Goal: Information Seeking & Learning: Learn about a topic

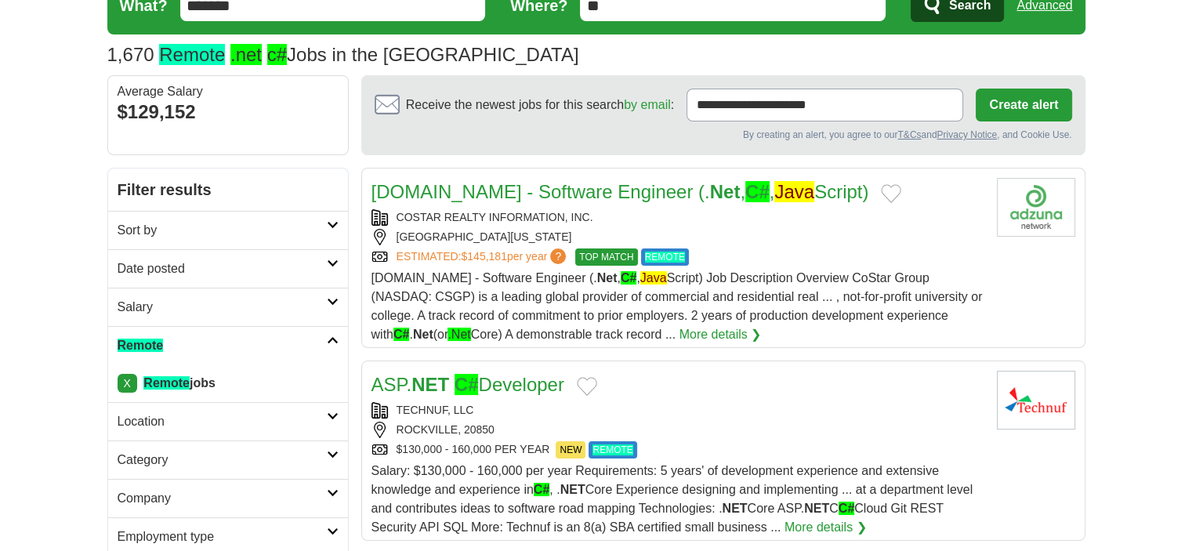
scroll to position [78, 0]
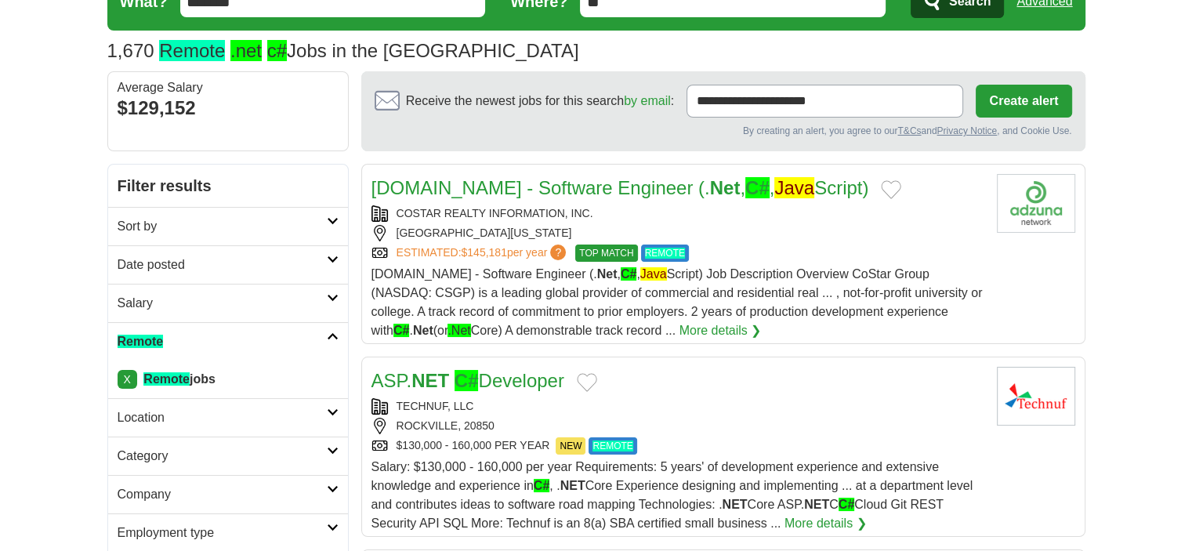
click at [220, 232] on h2 "Sort by" at bounding box center [222, 226] width 209 height 19
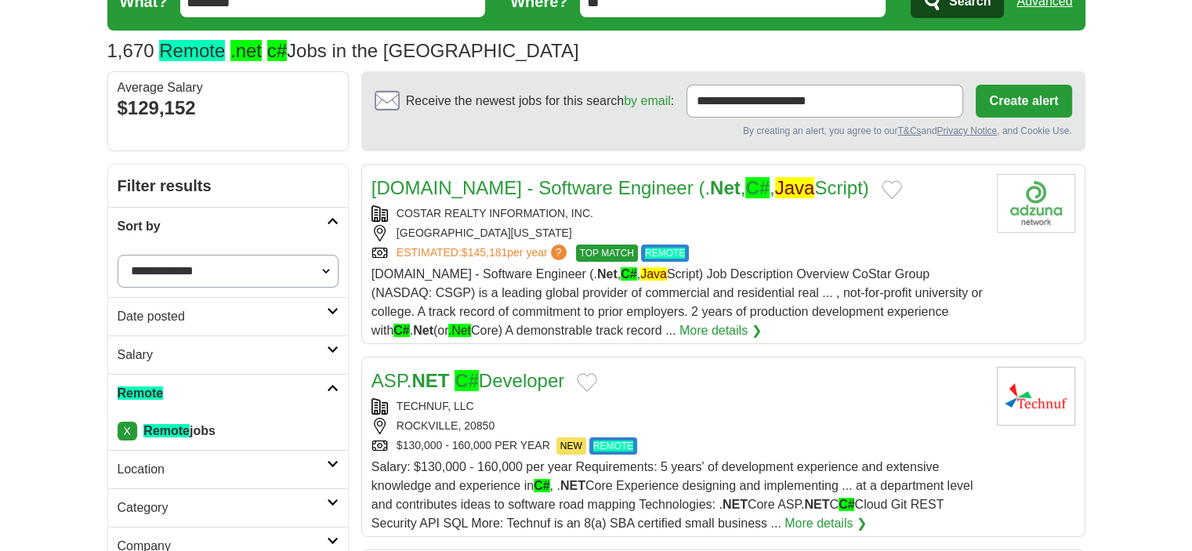
click at [186, 267] on select "**********" at bounding box center [228, 271] width 221 height 33
select select "**********"
click at [118, 255] on select "**********" at bounding box center [228, 271] width 221 height 33
click at [201, 316] on h2 "Date posted" at bounding box center [222, 316] width 209 height 19
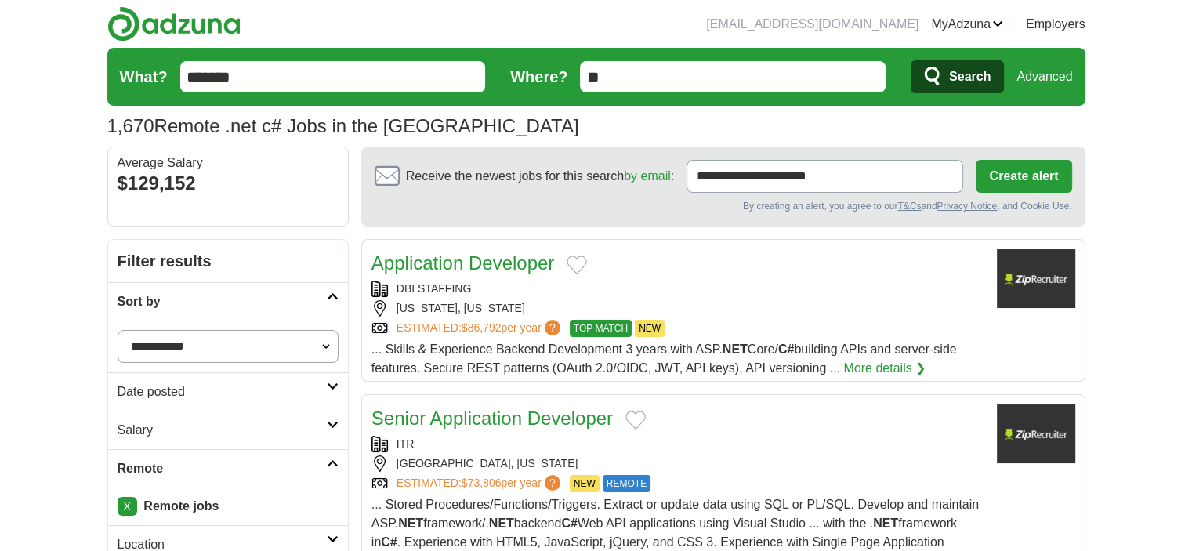
click at [175, 382] on h2 "Date posted" at bounding box center [222, 391] width 209 height 19
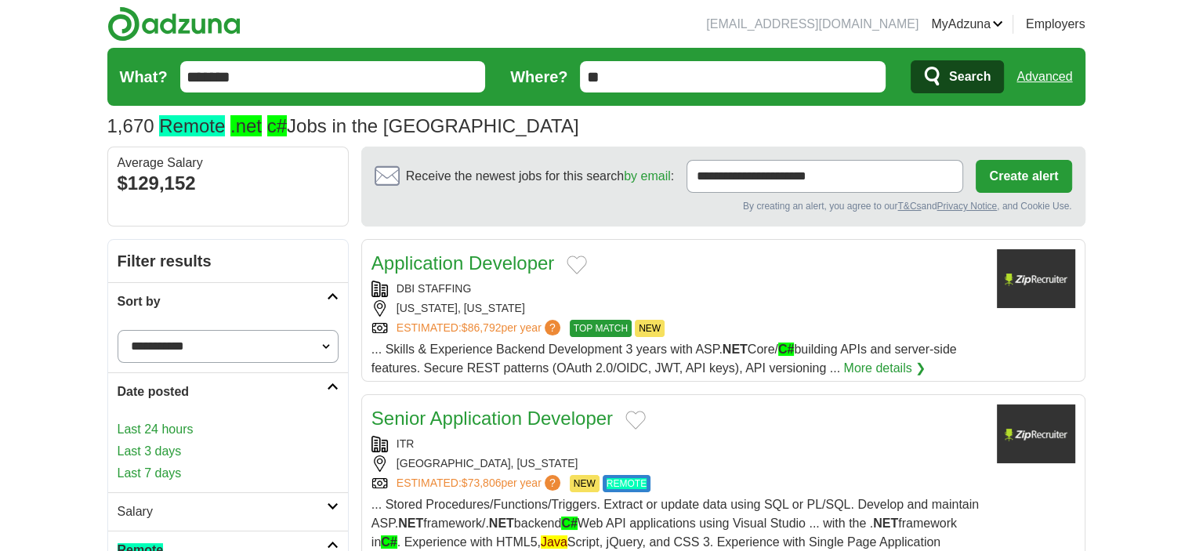
click at [158, 447] on link "Last 3 days" at bounding box center [228, 451] width 221 height 19
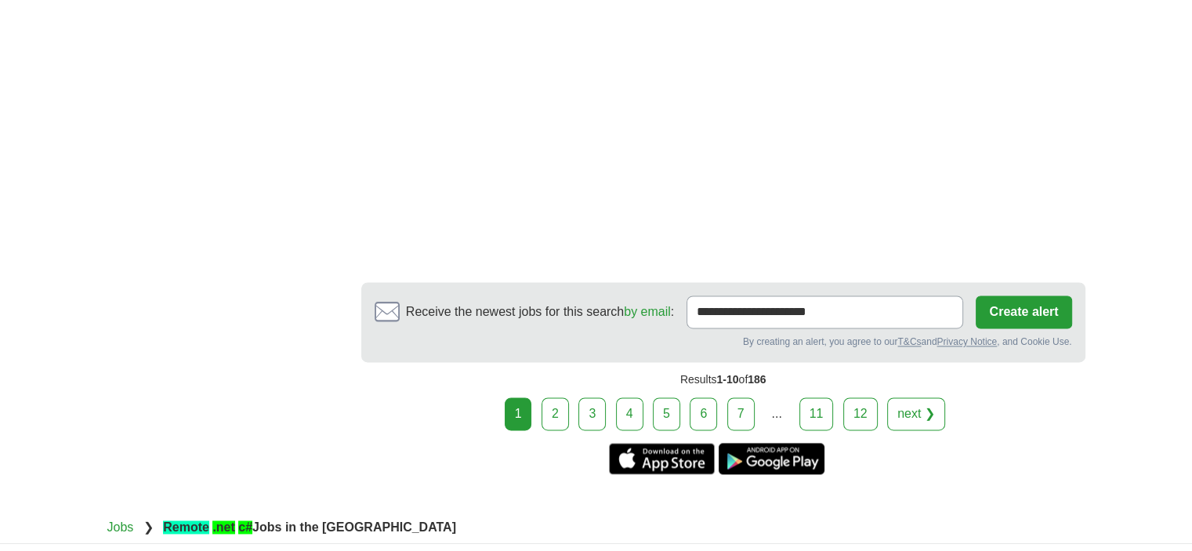
scroll to position [2350, 0]
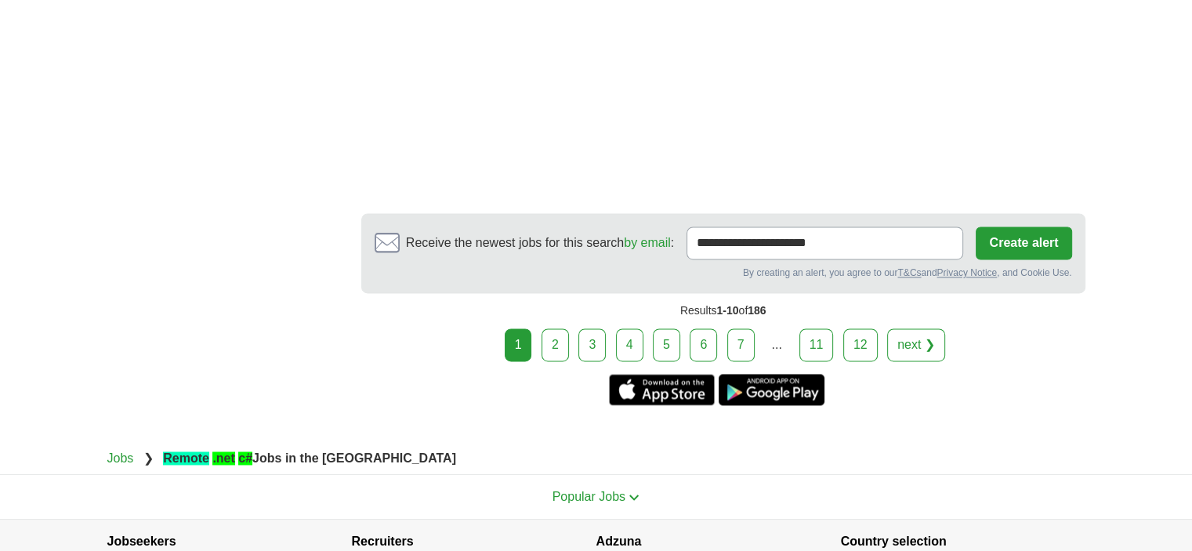
click at [552, 335] on link "2" at bounding box center [554, 344] width 27 height 33
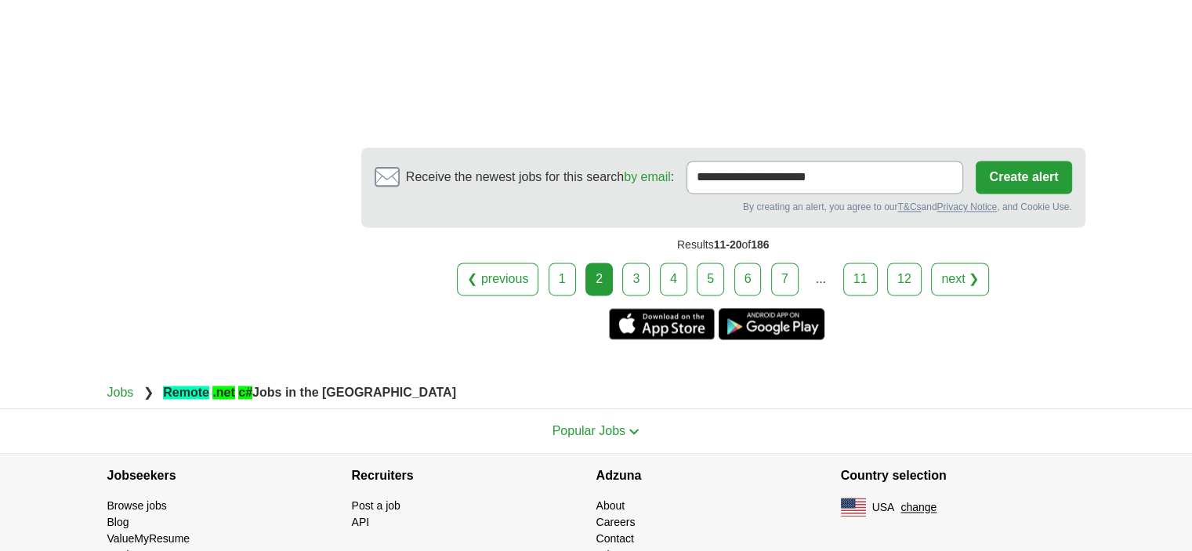
scroll to position [2428, 0]
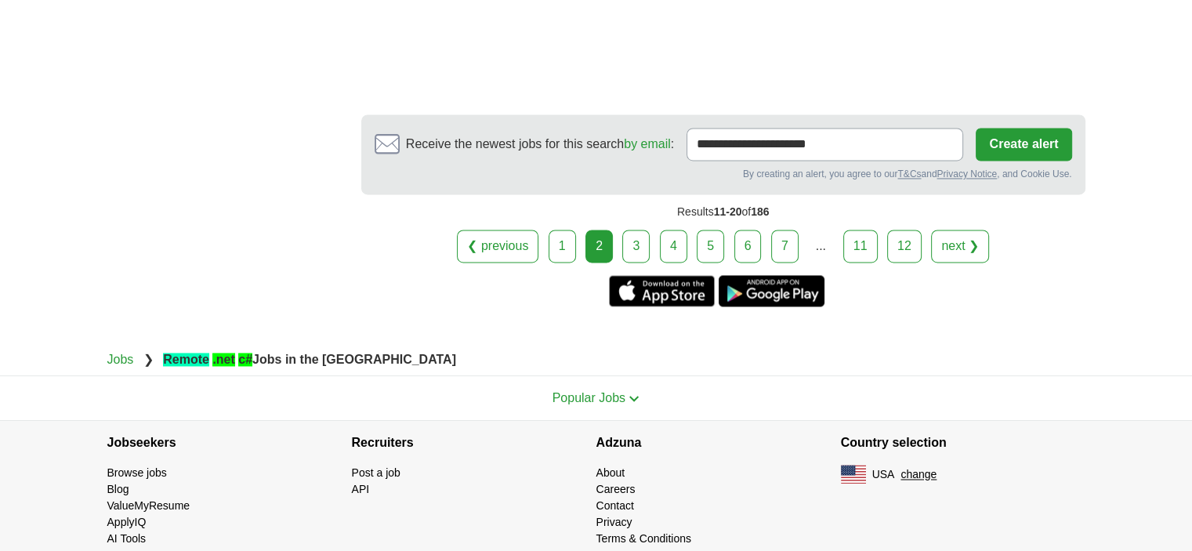
click at [628, 230] on link "3" at bounding box center [635, 246] width 27 height 33
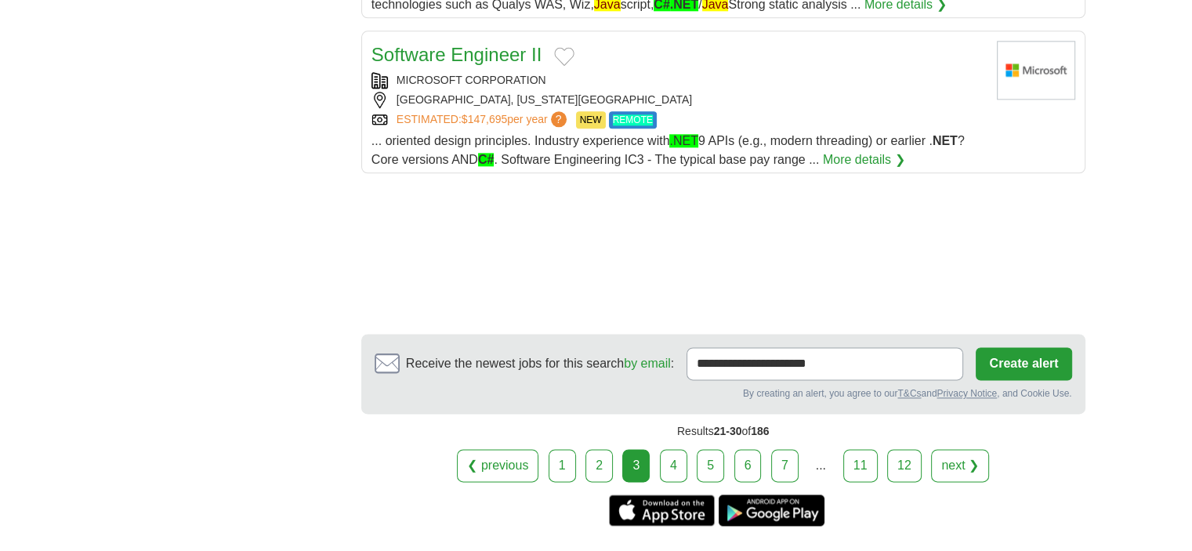
scroll to position [1958, 0]
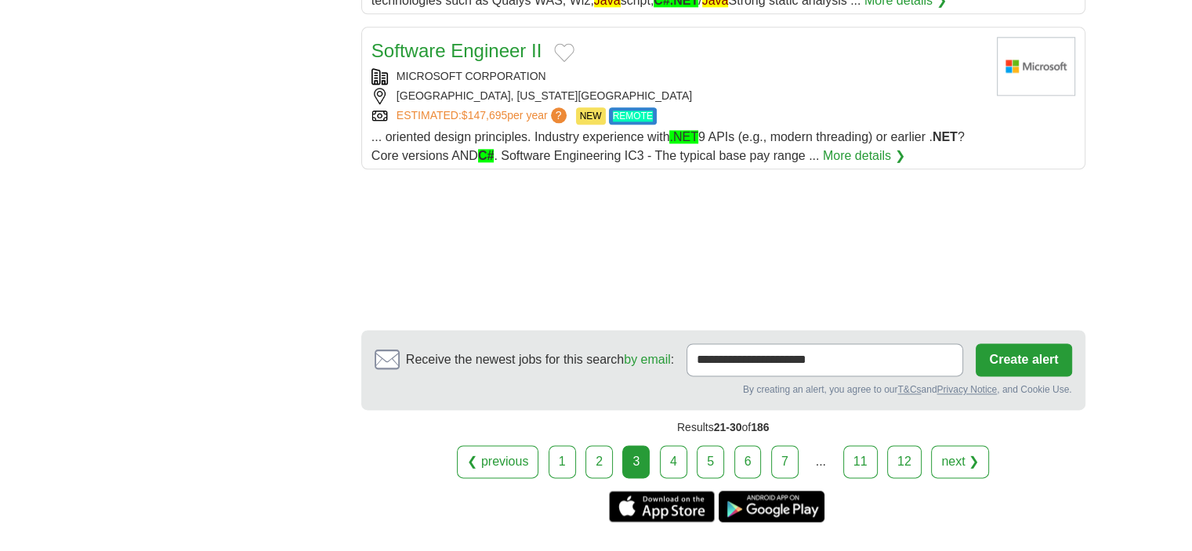
click at [667, 445] on link "4" at bounding box center [673, 461] width 27 height 33
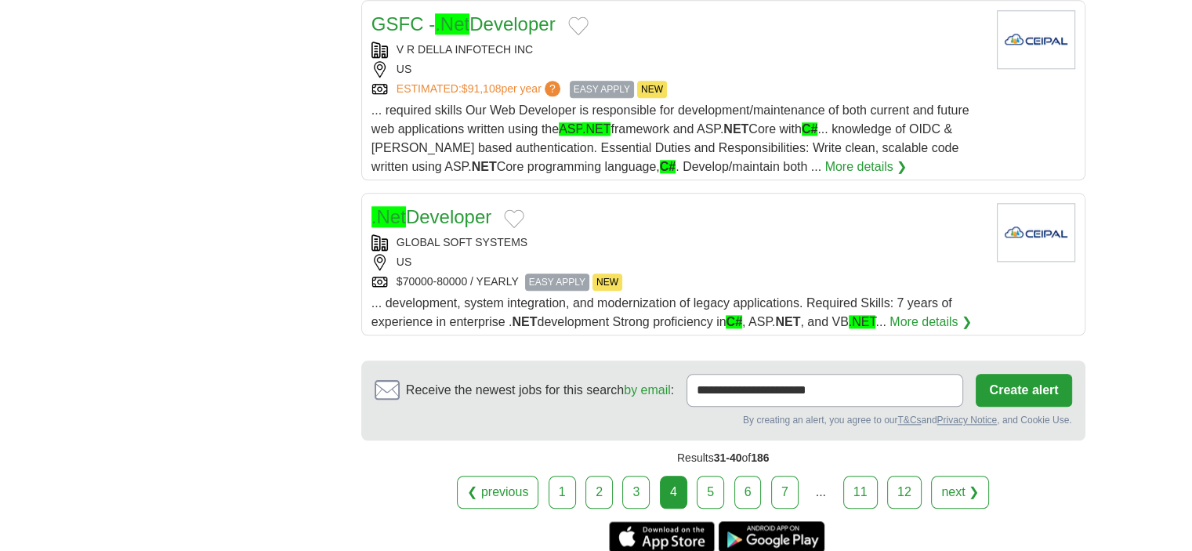
scroll to position [1802, 0]
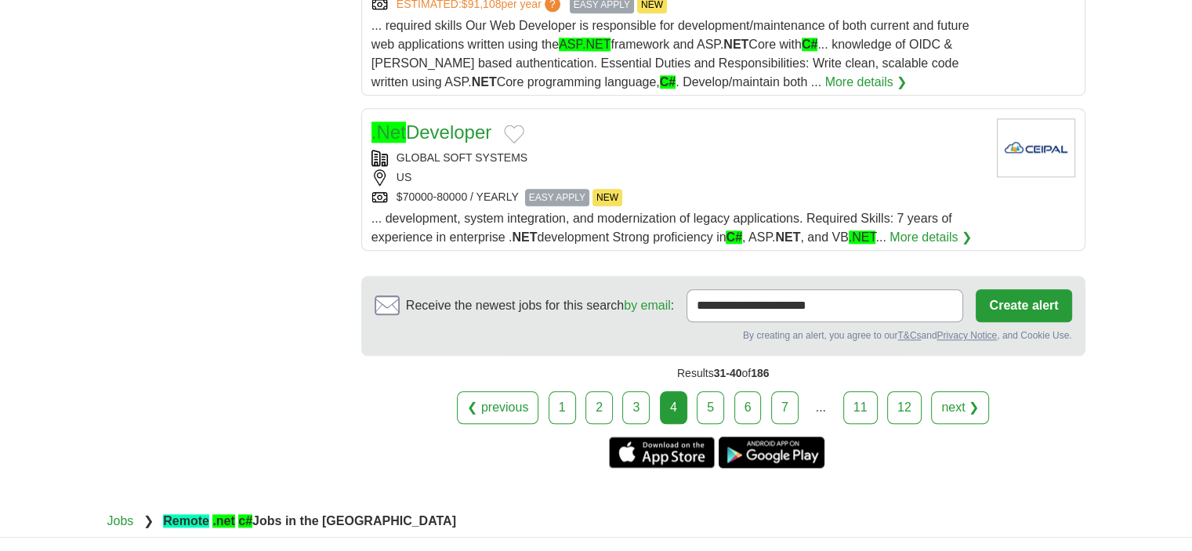
click at [718, 391] on link "5" at bounding box center [709, 407] width 27 height 33
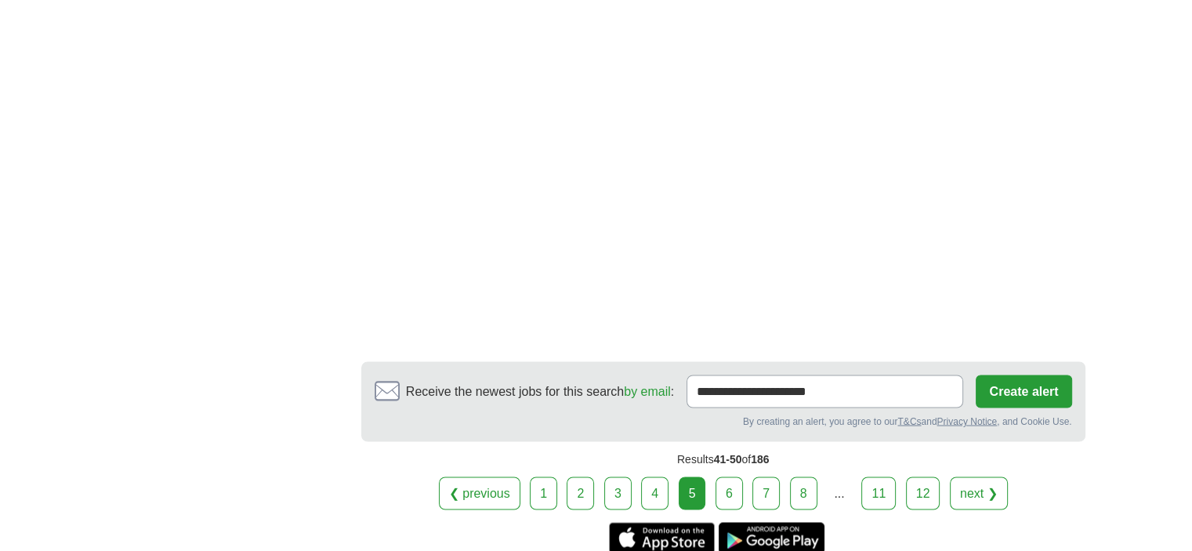
scroll to position [2663, 0]
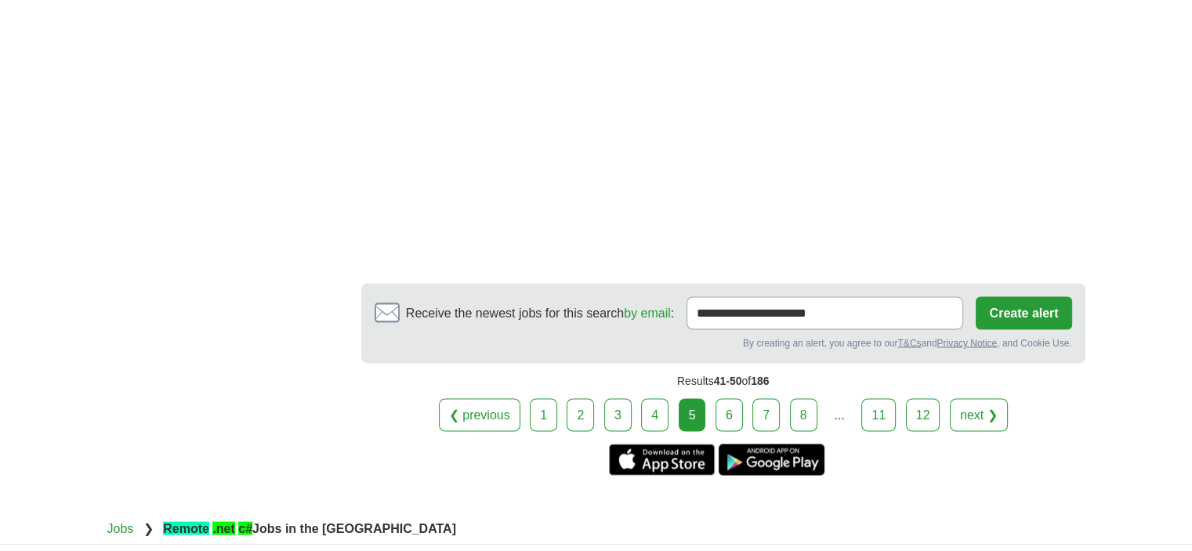
click at [741, 410] on link "6" at bounding box center [728, 414] width 27 height 33
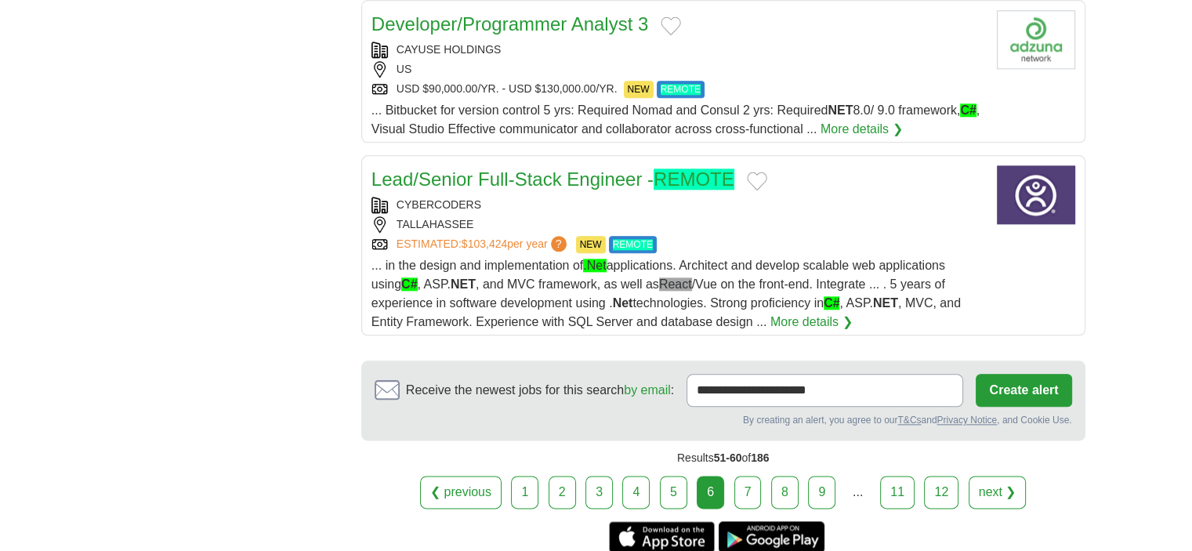
scroll to position [1958, 0]
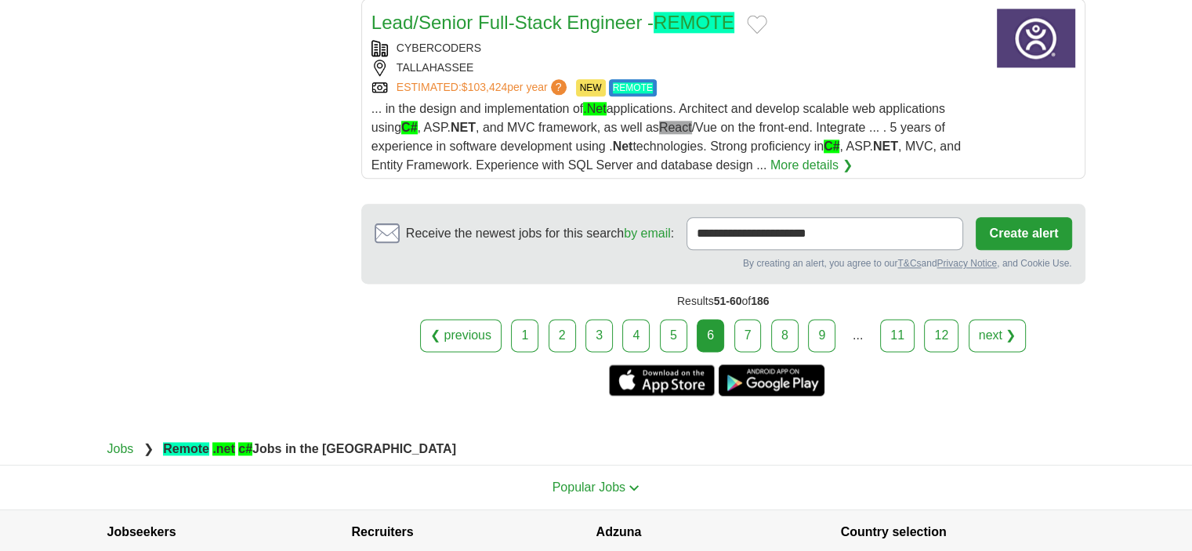
click at [750, 319] on link "7" at bounding box center [747, 335] width 27 height 33
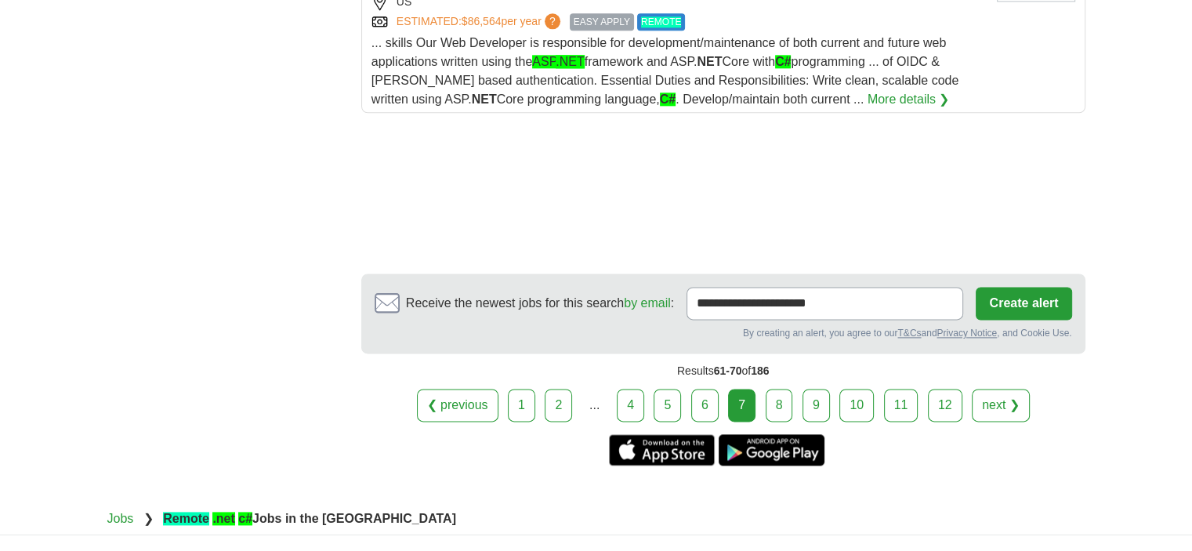
scroll to position [2037, 0]
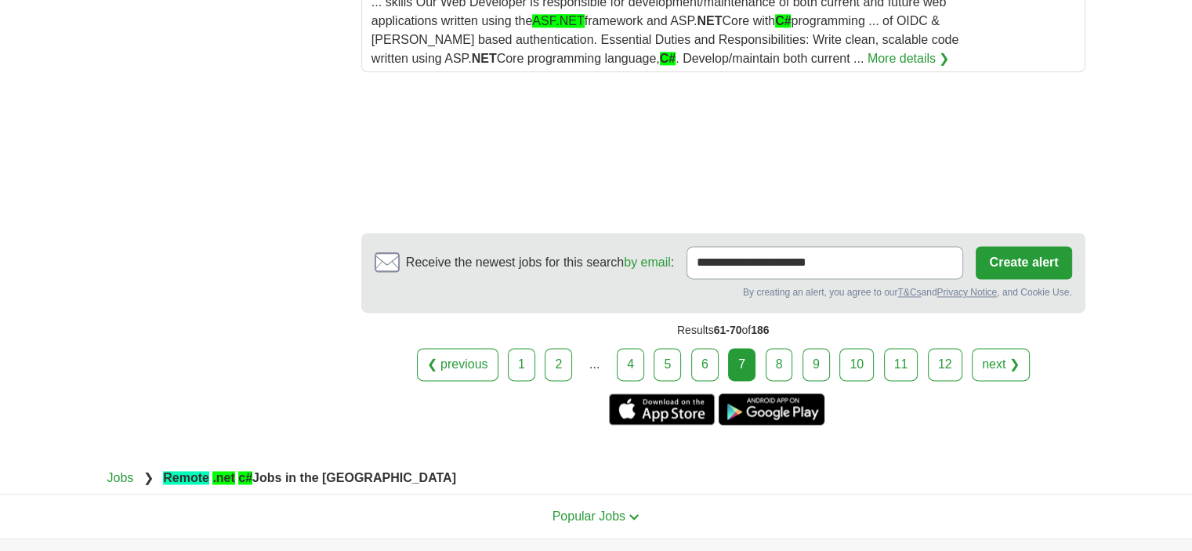
click at [775, 348] on link "8" at bounding box center [778, 364] width 27 height 33
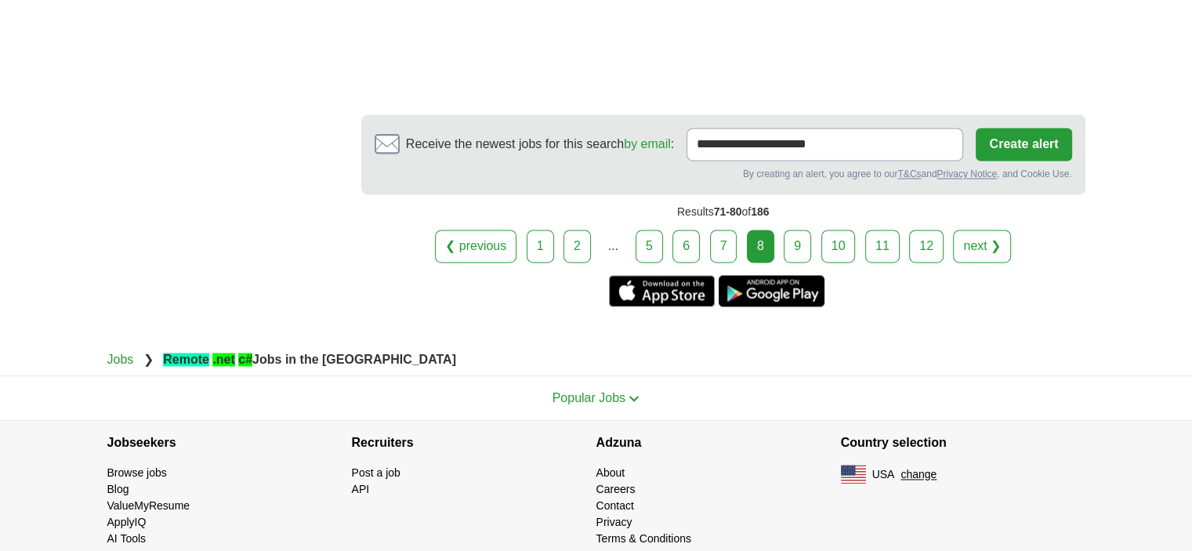
scroll to position [2428, 0]
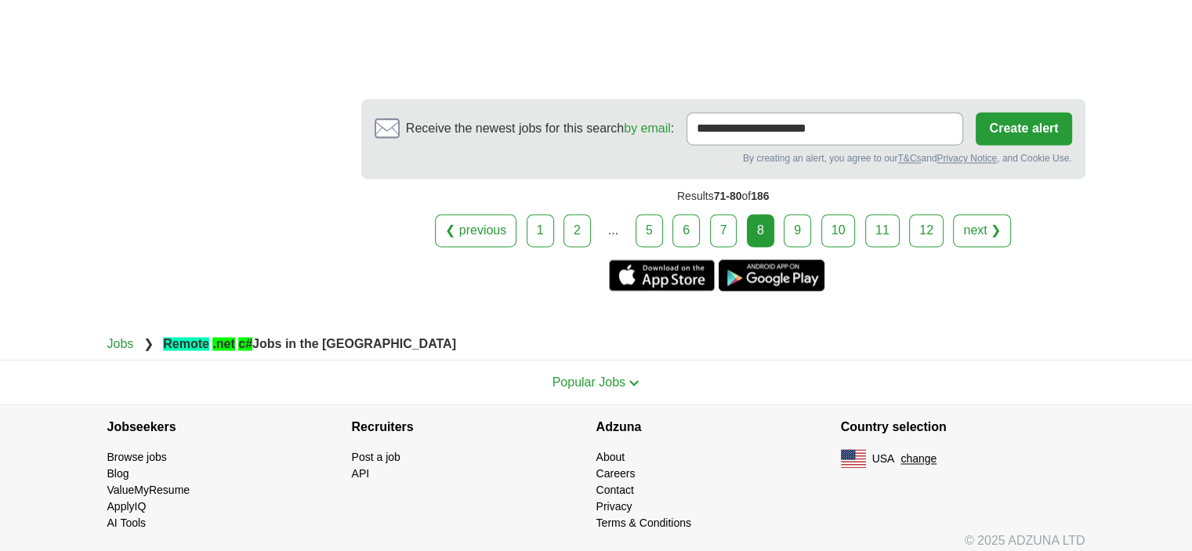
click at [797, 231] on link "9" at bounding box center [796, 230] width 27 height 33
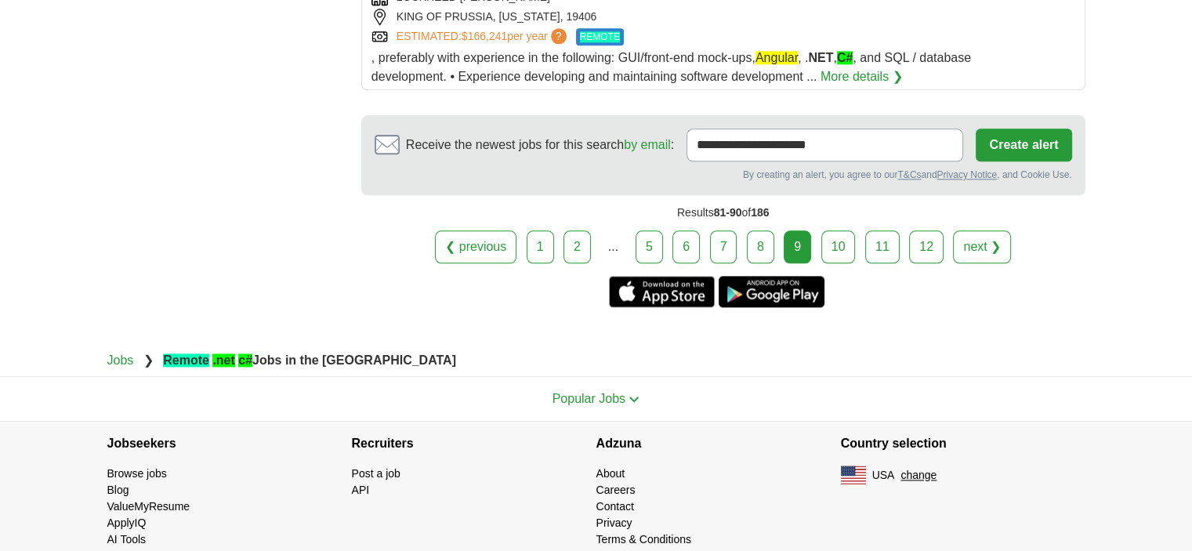
scroll to position [1944, 0]
click at [821, 230] on link "10" at bounding box center [838, 246] width 34 height 33
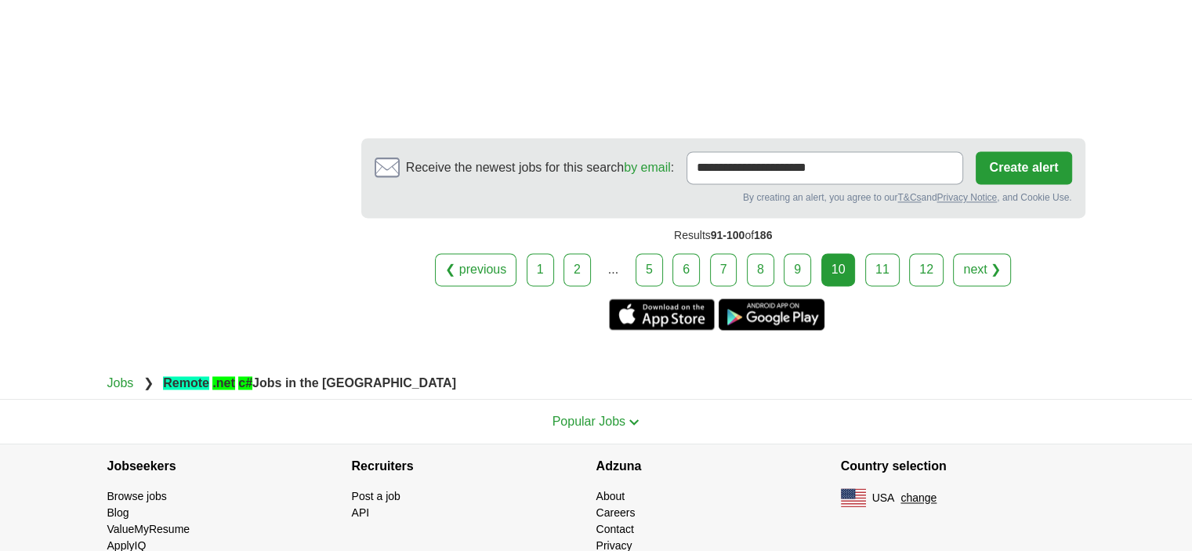
scroll to position [2272, 0]
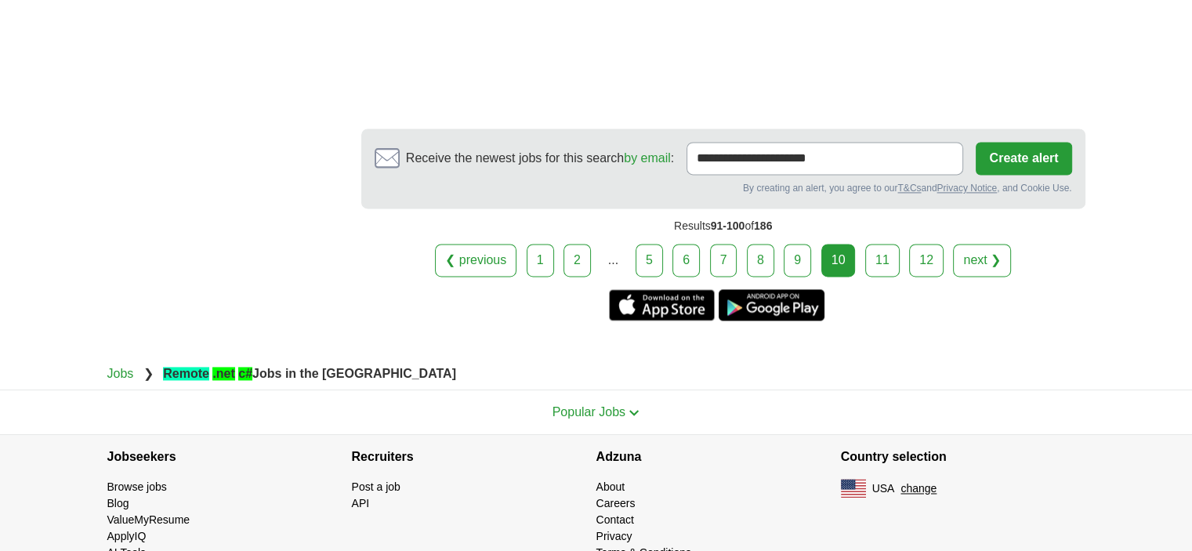
click at [883, 244] on link "11" at bounding box center [882, 260] width 34 height 33
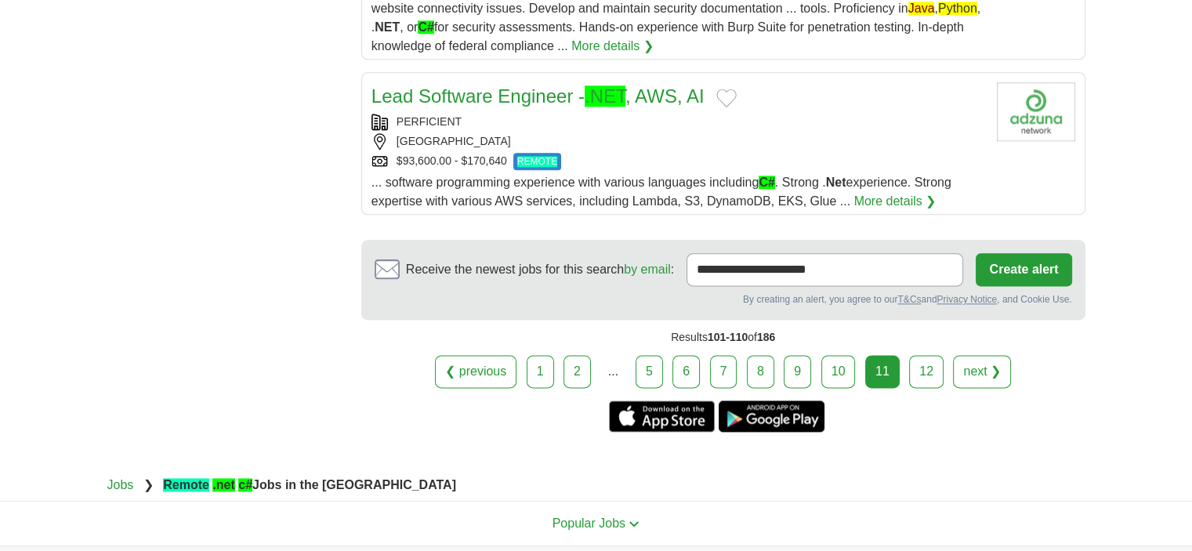
scroll to position [1958, 0]
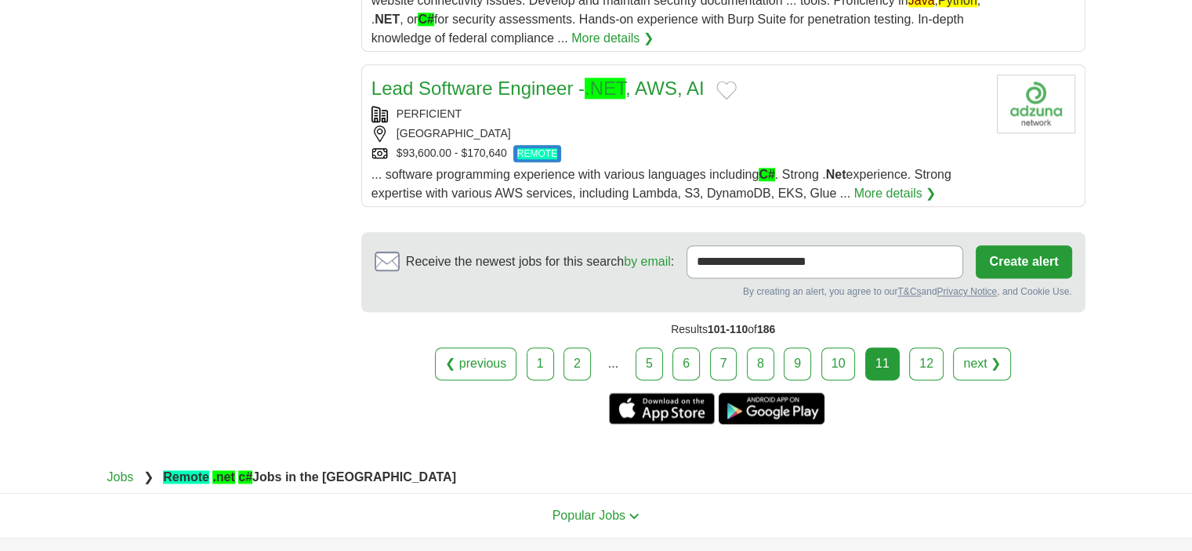
click at [921, 347] on link "12" at bounding box center [926, 363] width 34 height 33
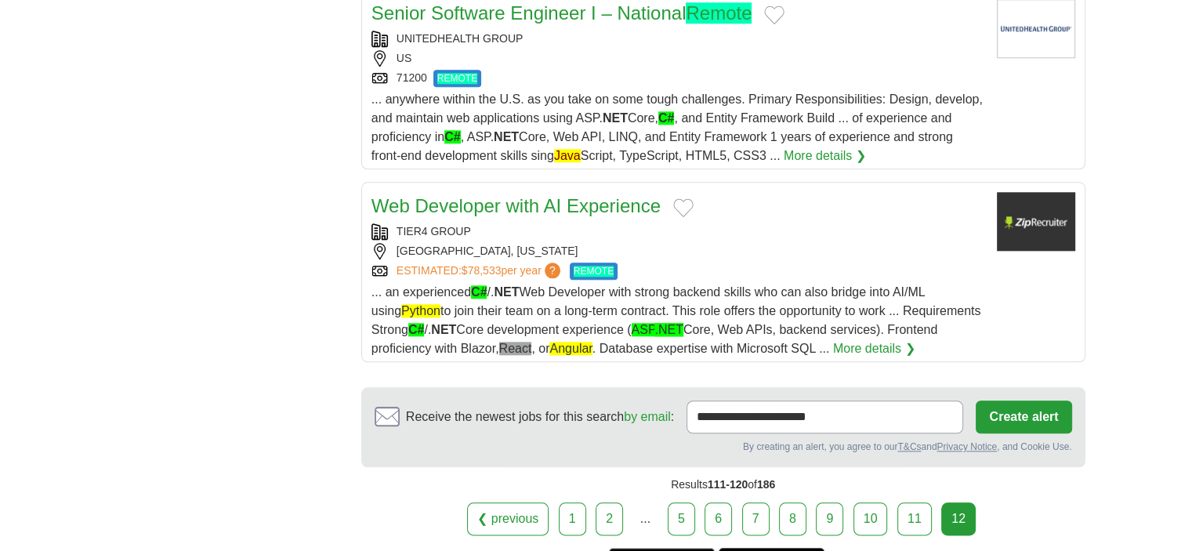
scroll to position [1723, 0]
